Goal: Information Seeking & Learning: Find specific fact

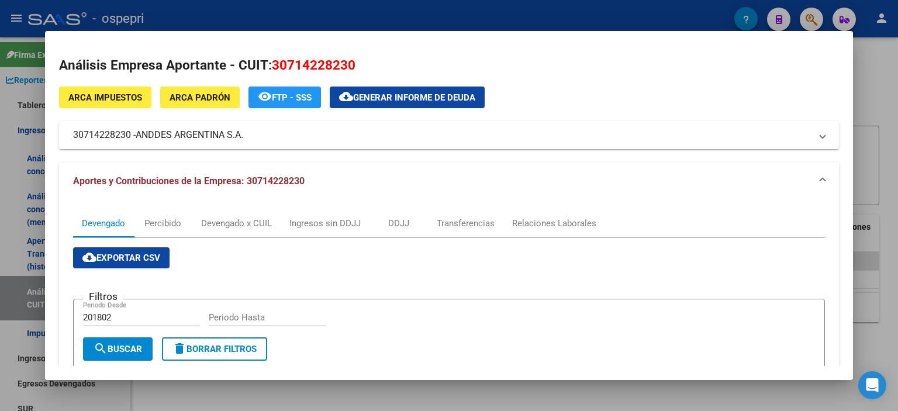
scroll to position [0, 701]
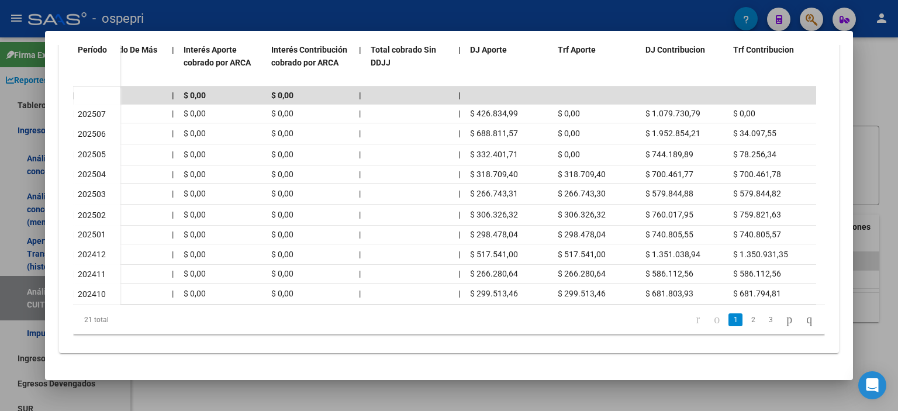
click at [875, 122] on div at bounding box center [449, 205] width 898 height 411
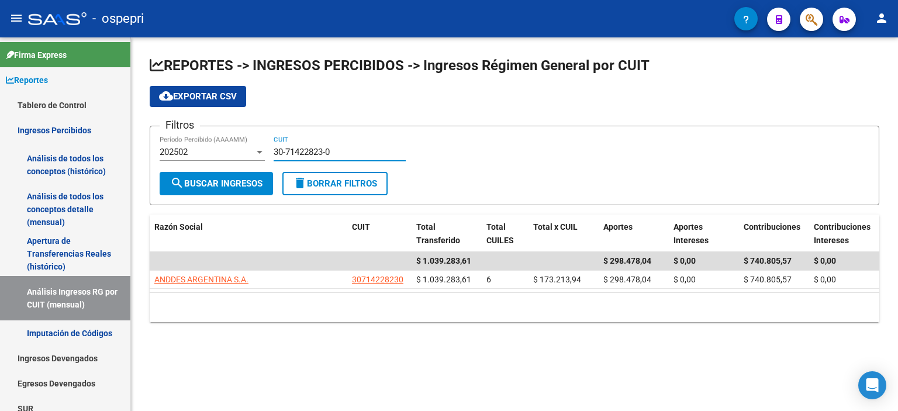
click at [303, 153] on input "30-71422823-0" at bounding box center [340, 152] width 132 height 11
click at [301, 151] on input "30-71422823-0" at bounding box center [340, 152] width 132 height 11
paste input "066363-3"
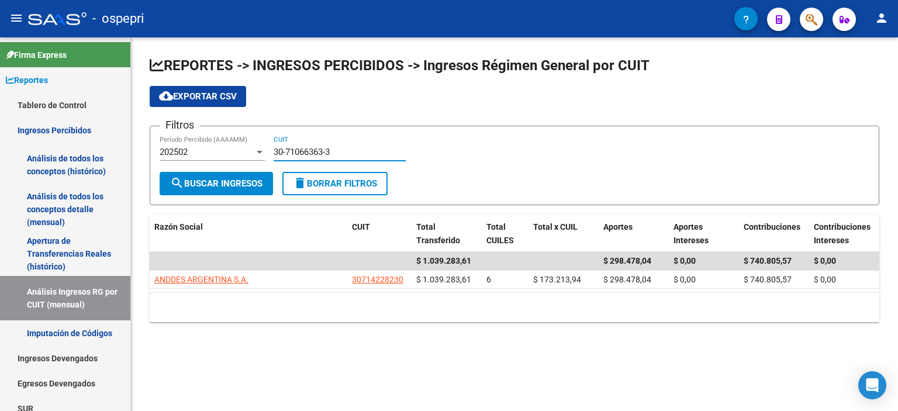
type input "30-71066363-3"
click at [205, 188] on button "search Buscar Ingresos" at bounding box center [216, 183] width 113 height 23
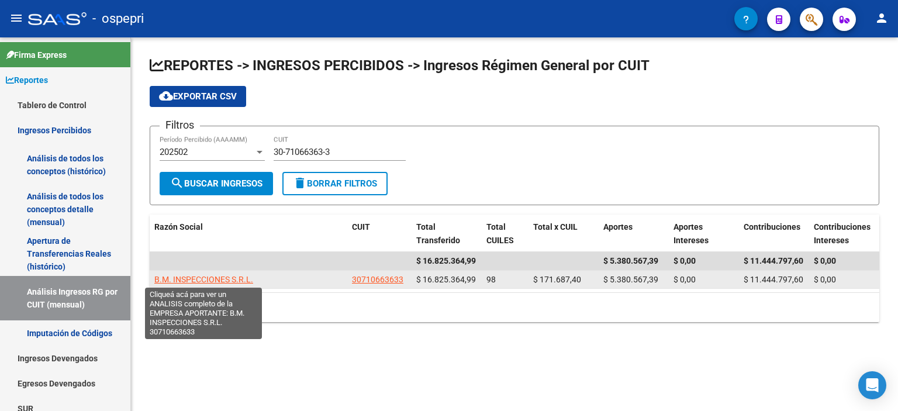
click at [202, 275] on span "B.M. INSPECCIONES S.R.L." at bounding box center [203, 279] width 99 height 9
type textarea "30710663633"
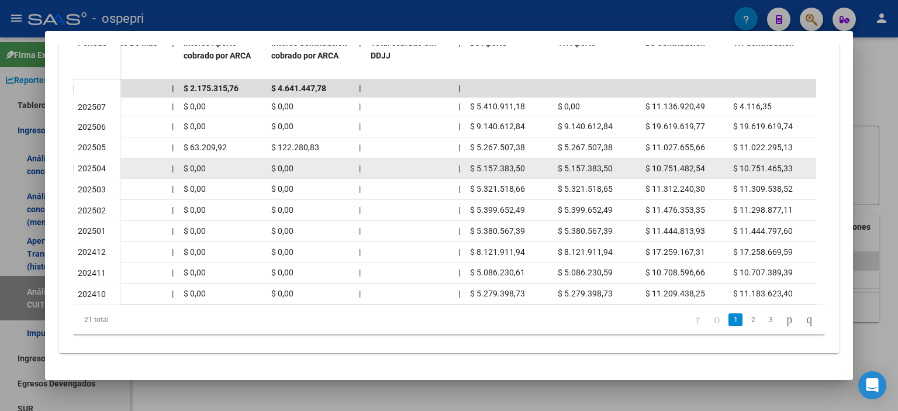
click at [581, 164] on span "$ 5.157.383,50" at bounding box center [585, 168] width 55 height 9
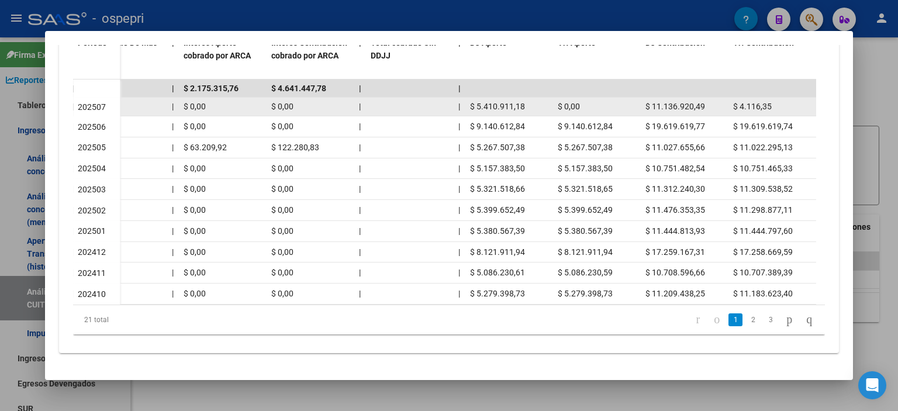
drag, startPoint x: 524, startPoint y: 95, endPoint x: 464, endPoint y: 101, distance: 59.9
click at [464, 101] on div "$ 16.543.715,32 $ 16.543.715,32 | $ 16.547.831,67 $ 4.116,35 | | $ 0,00 | $ 0,0…" at bounding box center [117, 107] width 1397 height 19
copy div "$ 5.410.911,18"
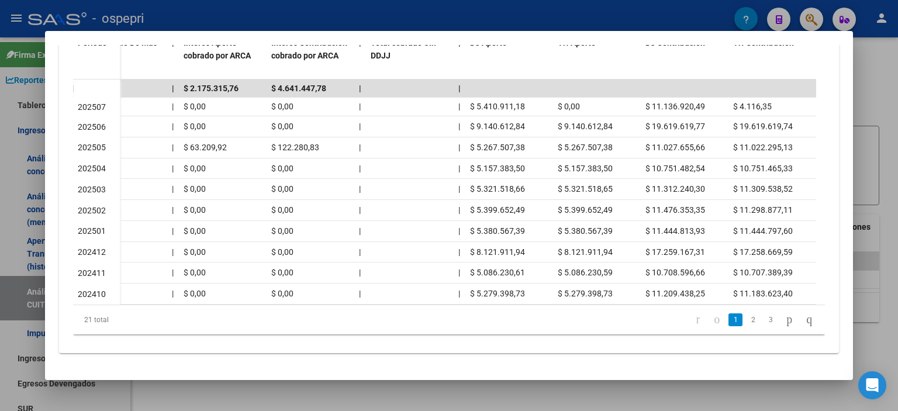
click at [884, 191] on div at bounding box center [449, 205] width 898 height 411
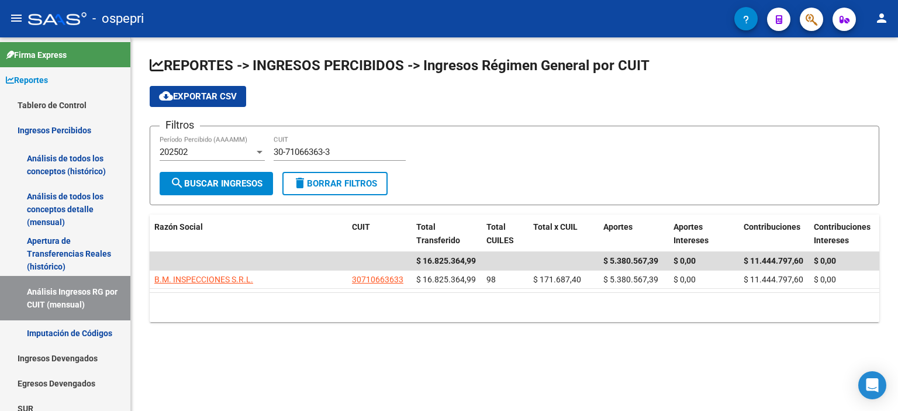
click at [519, 306] on div "10 total 1" at bounding box center [515, 307] width 730 height 29
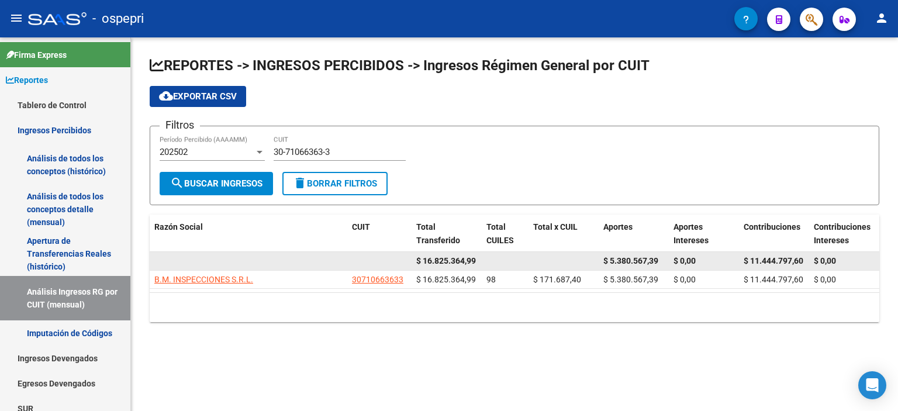
click at [796, 265] on div "$ 11.444.797,60" at bounding box center [774, 260] width 61 height 13
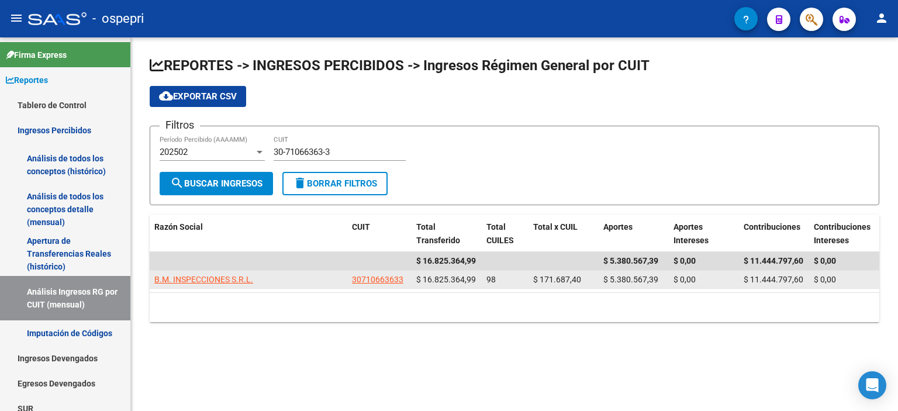
click at [802, 271] on datatable-body-cell "$ 11.444.797,60" at bounding box center [774, 280] width 70 height 18
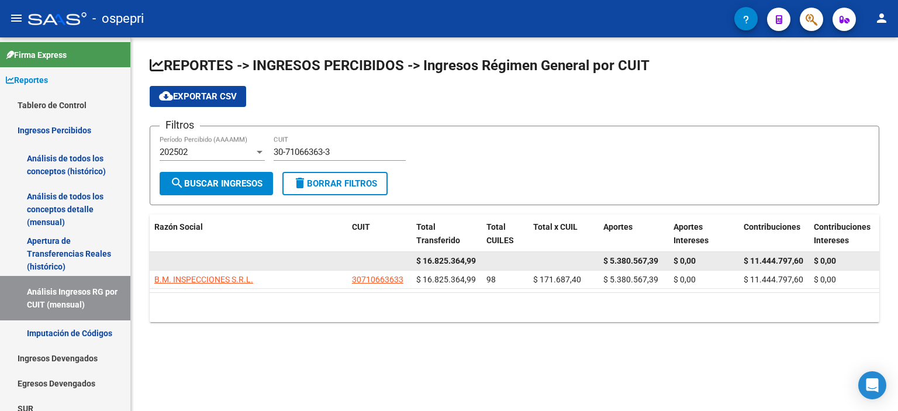
drag, startPoint x: 805, startPoint y: 258, endPoint x: 740, endPoint y: 263, distance: 65.7
click at [740, 263] on datatable-body-cell "$ 11.444.797,60" at bounding box center [774, 261] width 70 height 18
copy span "$ 11.444.797,60"
